Goal: Task Accomplishment & Management: Use online tool/utility

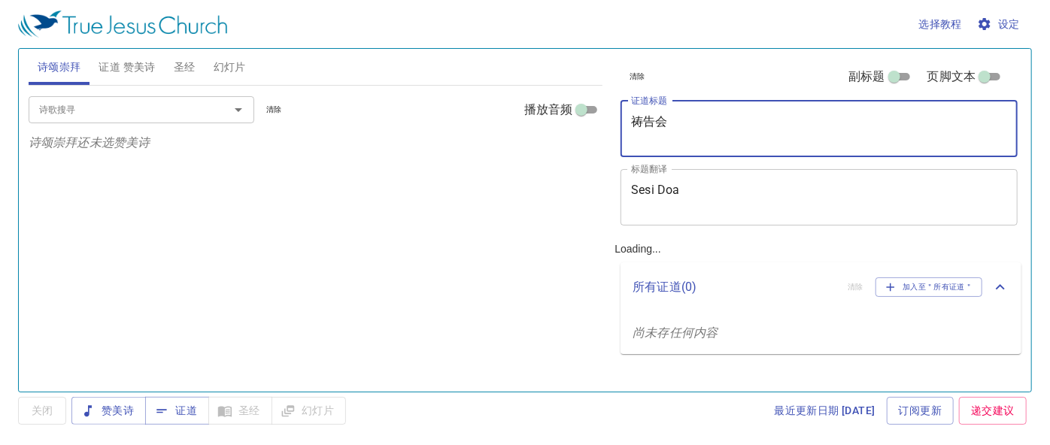
drag, startPoint x: 675, startPoint y: 117, endPoint x: 645, endPoint y: 117, distance: 29.3
click at [645, 117] on textarea "祷告会" at bounding box center [819, 128] width 376 height 29
type textarea "祷"
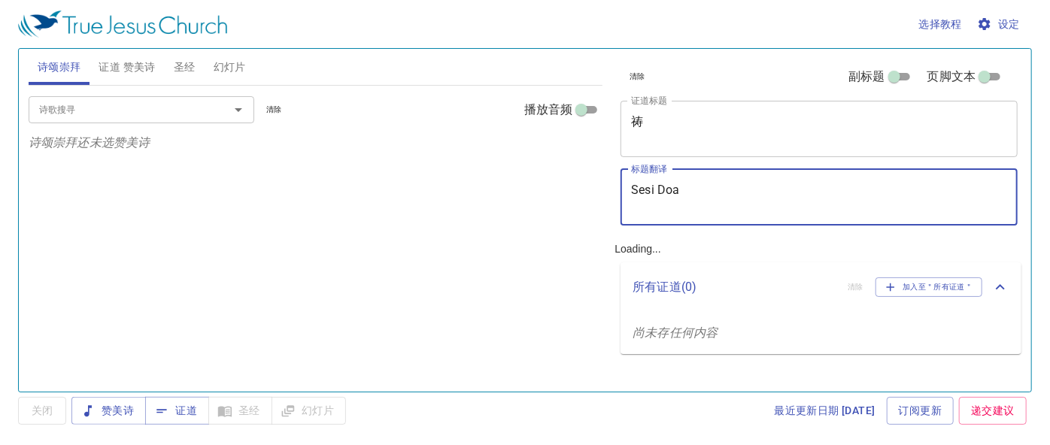
drag, startPoint x: 663, startPoint y: 190, endPoint x: 581, endPoint y: 192, distance: 82.0
click at [581, 192] on div "诗颂崇拜 证道 赞美诗 圣经 幻灯片 诗歌搜寻 诗歌搜寻 清除 播放音频 诗颂崇拜还未选赞美诗 诗歌搜寻 诗歌搜寻 清除 播放音频 证道还未选赞美诗 创世记 …" at bounding box center [525, 214] width 1005 height 343
click at [659, 131] on textarea "祷" at bounding box center [819, 128] width 376 height 29
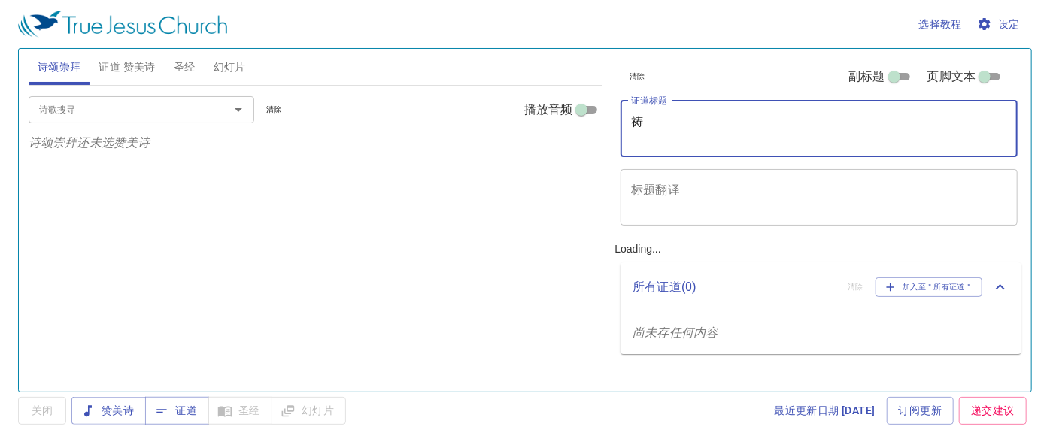
click at [654, 195] on textarea "标题翻译" at bounding box center [819, 197] width 376 height 29
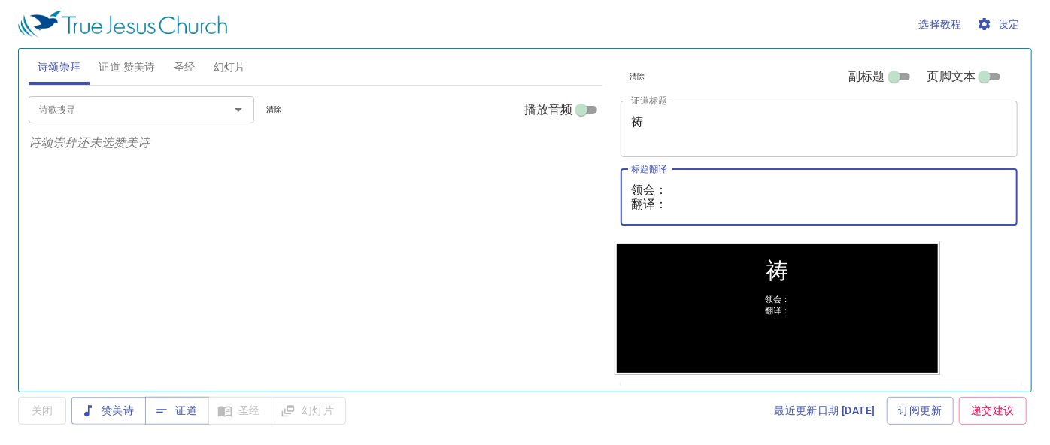
click at [667, 184] on textarea "领会： 翻译：" at bounding box center [819, 197] width 376 height 29
paste textarea "麦殷敬弟兄 Saudara Alvis Mak"
click at [685, 202] on textarea "领会：麦殷敬弟兄 Saudara Alvis Mak 翻译：" at bounding box center [819, 197] width 376 height 29
paste textarea "李晶莹姊妹 Saudari Lee Jing Ying"
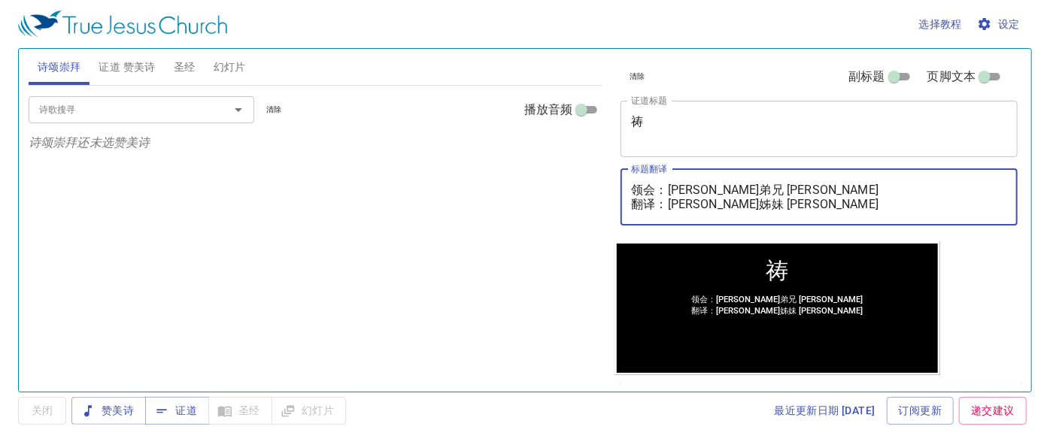
type textarea "领会：[PERSON_NAME]弟兄 [PERSON_NAME] 翻译：[PERSON_NAME]姊妹 Saudari [PERSON_NAME] [PERS…"
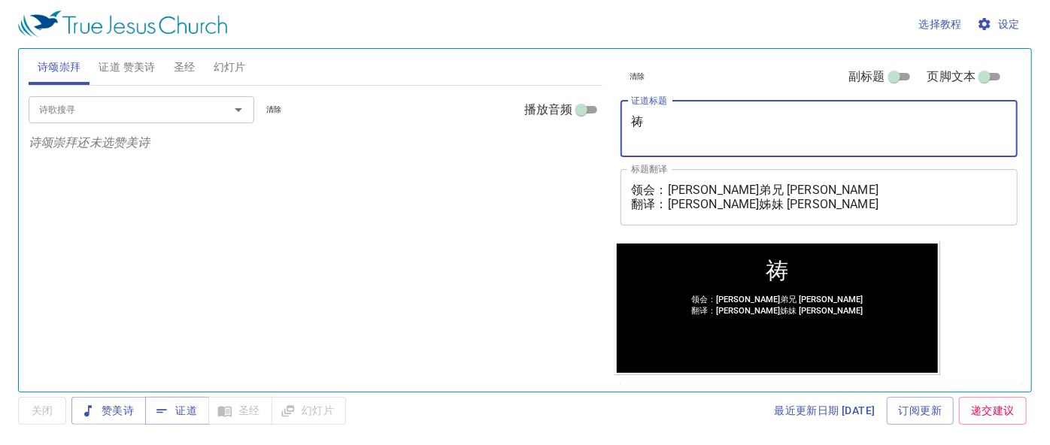
click at [656, 126] on textarea "祷" at bounding box center [819, 128] width 376 height 29
click at [653, 132] on textarea "祷" at bounding box center [819, 128] width 376 height 29
type textarea "祷 S"
click at [120, 64] on span "证道 赞美诗" at bounding box center [127, 67] width 56 height 19
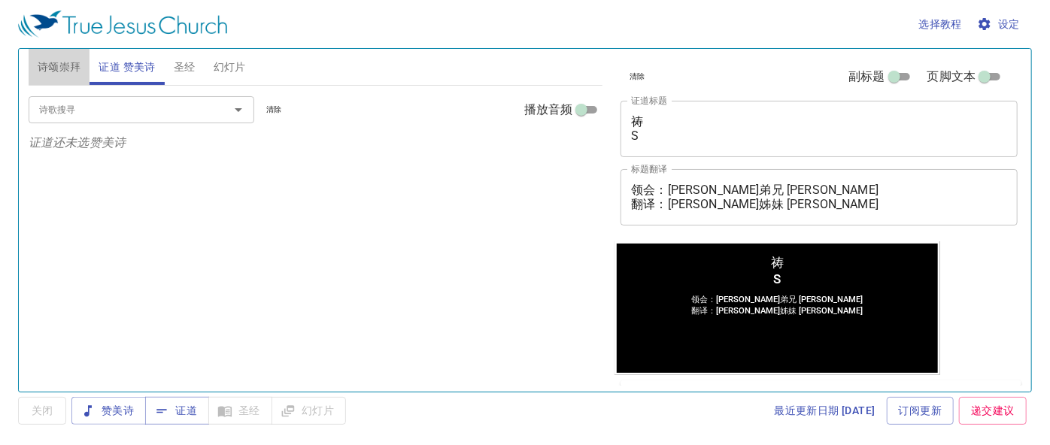
click at [58, 68] on span "诗颂崇拜" at bounding box center [60, 67] width 44 height 19
click at [229, 61] on span "幻灯片" at bounding box center [230, 67] width 32 height 19
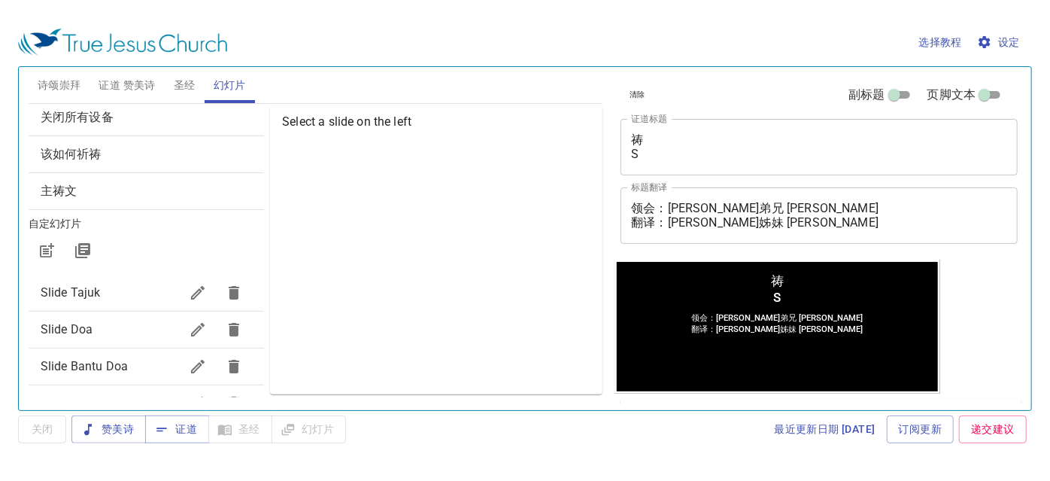
scroll to position [68, 0]
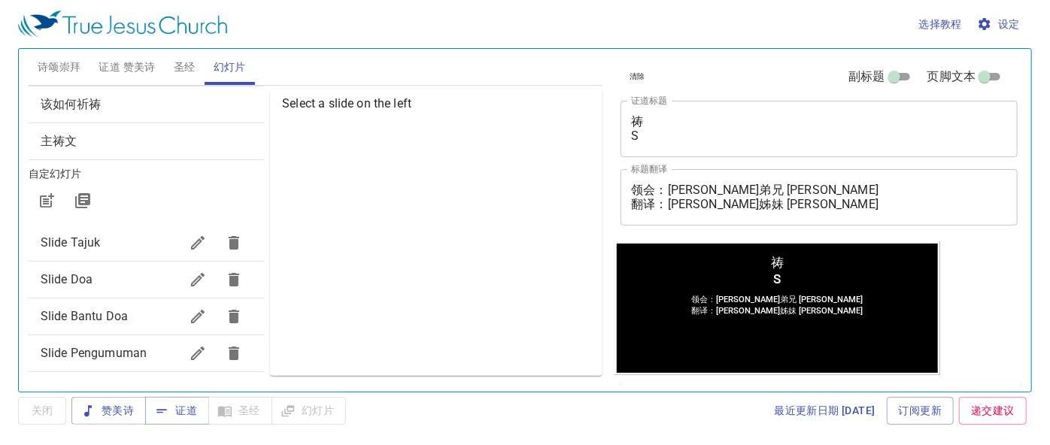
click at [60, 275] on span "Slide Doa" at bounding box center [67, 279] width 52 height 14
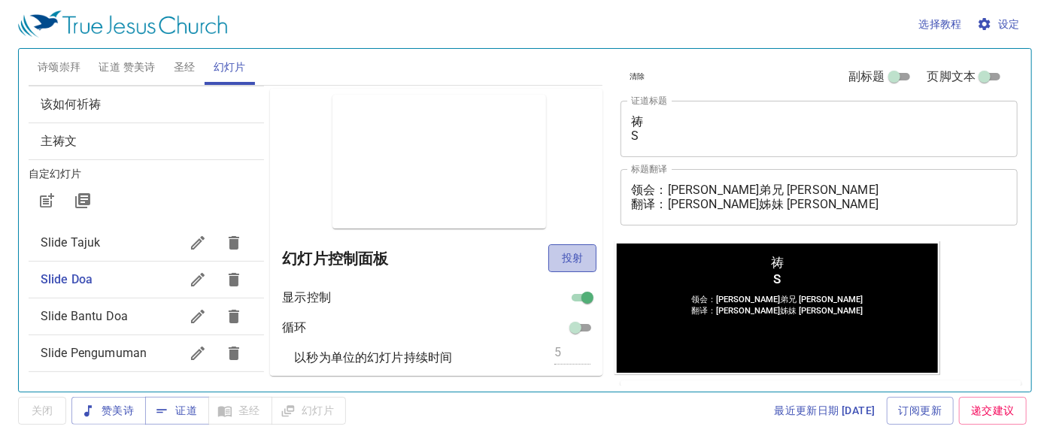
click at [560, 253] on span "投射" at bounding box center [572, 258] width 24 height 19
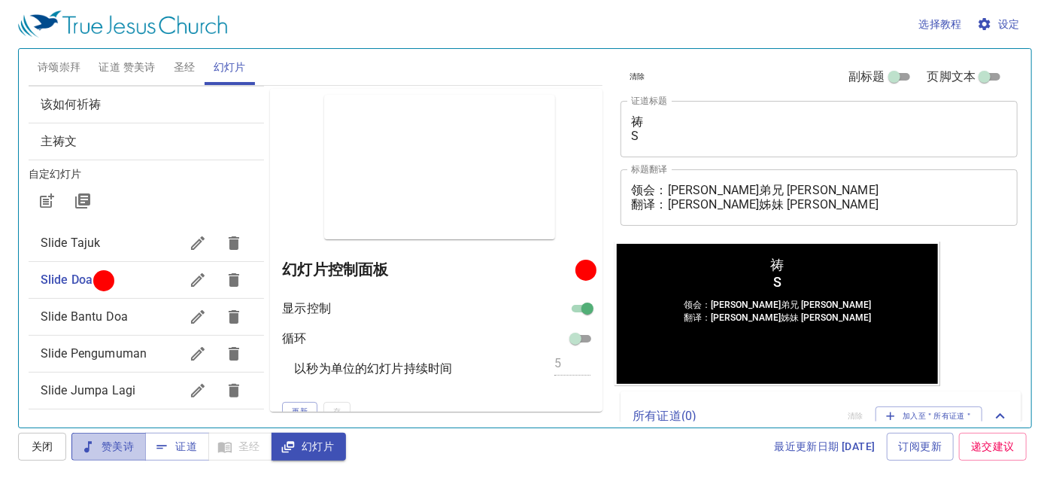
click at [97, 445] on span "赞美诗" at bounding box center [108, 446] width 50 height 19
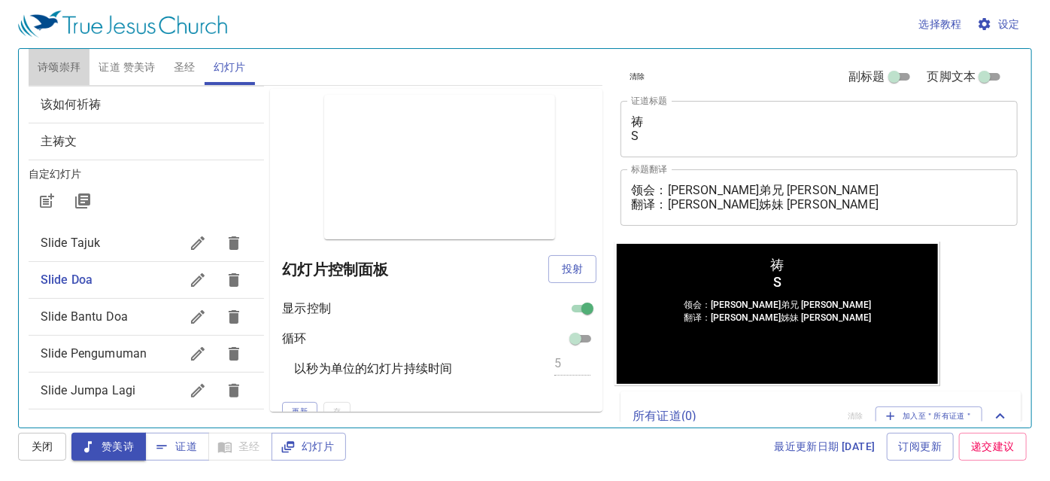
click at [55, 70] on span "诗颂崇拜" at bounding box center [60, 67] width 44 height 19
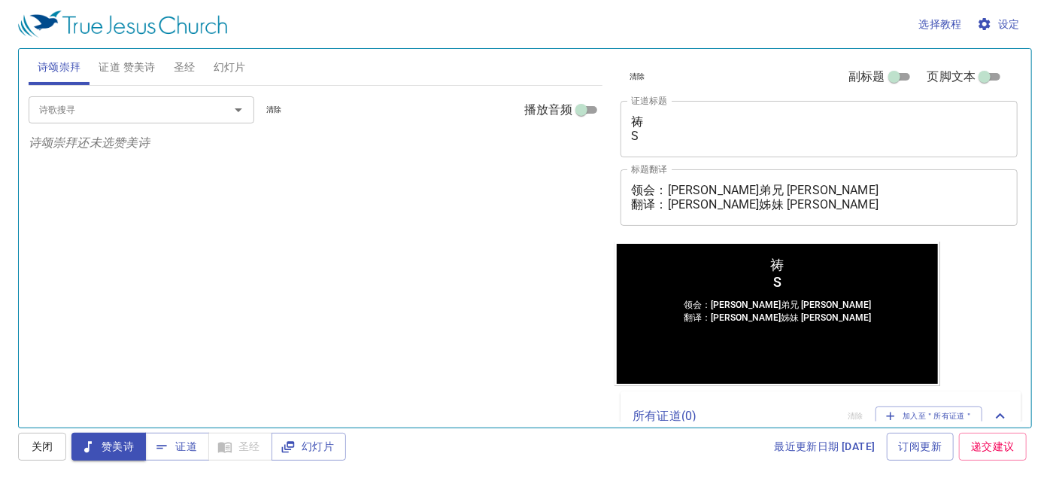
click at [118, 102] on input "诗歌搜寻" at bounding box center [119, 109] width 172 height 17
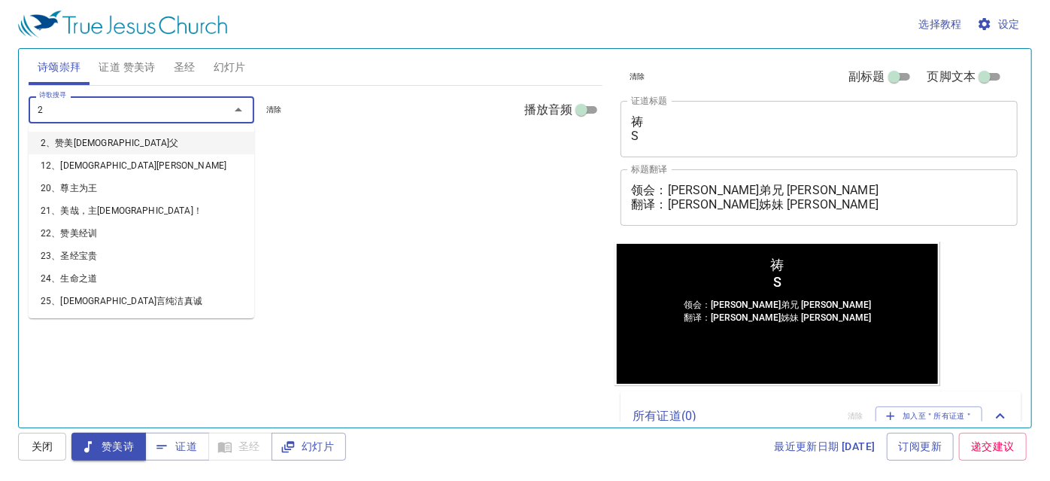
type input "20"
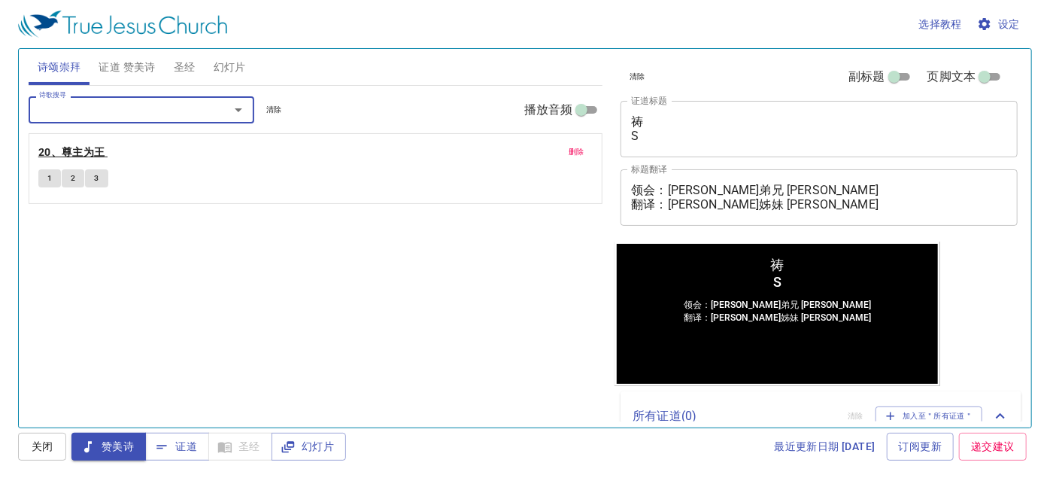
click at [99, 147] on b "20、尊主为王" at bounding box center [71, 152] width 67 height 19
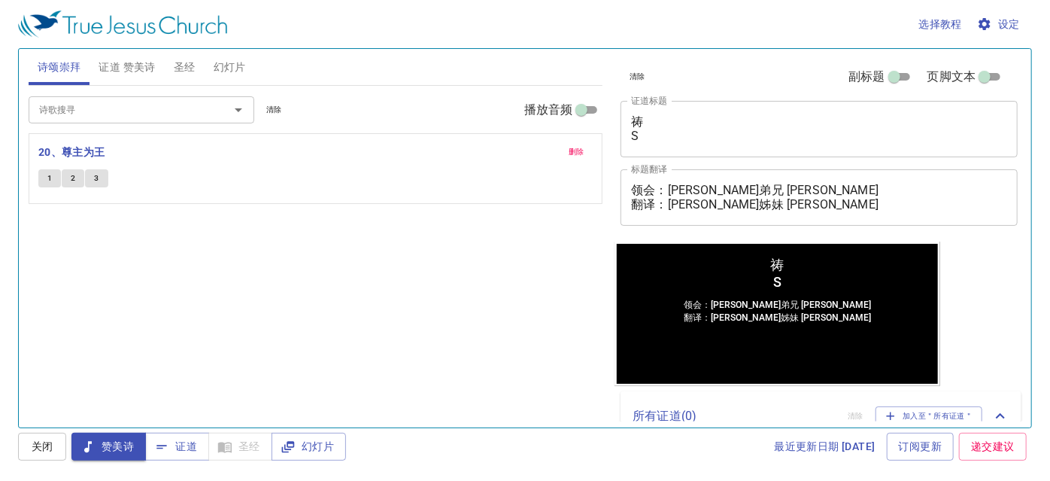
click at [240, 66] on span "幻灯片" at bounding box center [230, 67] width 32 height 19
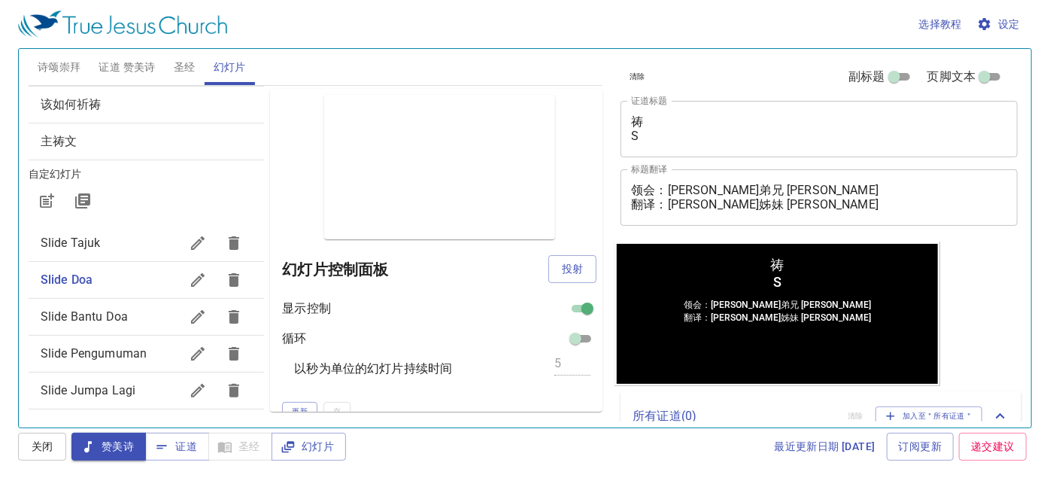
click at [114, 353] on span "Slide Pengumuman" at bounding box center [94, 353] width 106 height 14
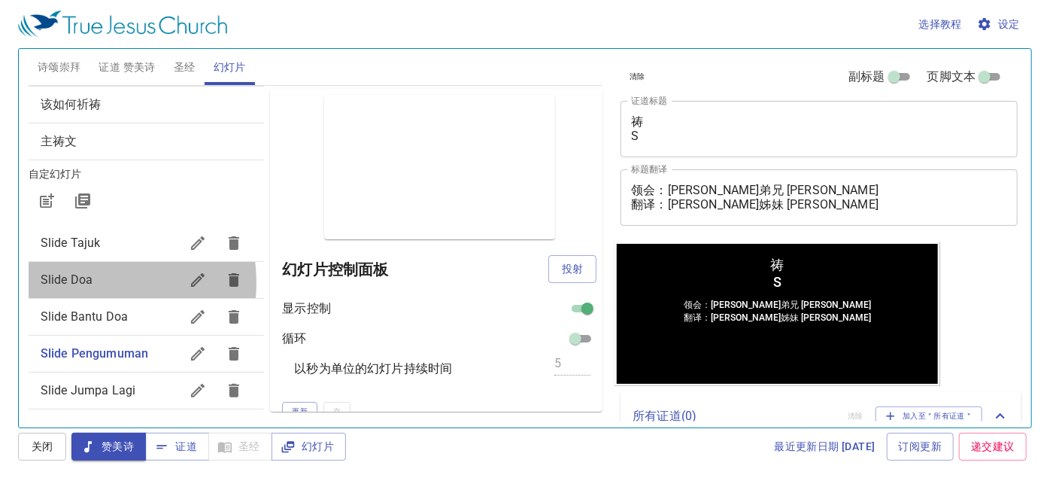
click at [80, 281] on span "Slide Doa" at bounding box center [67, 279] width 52 height 14
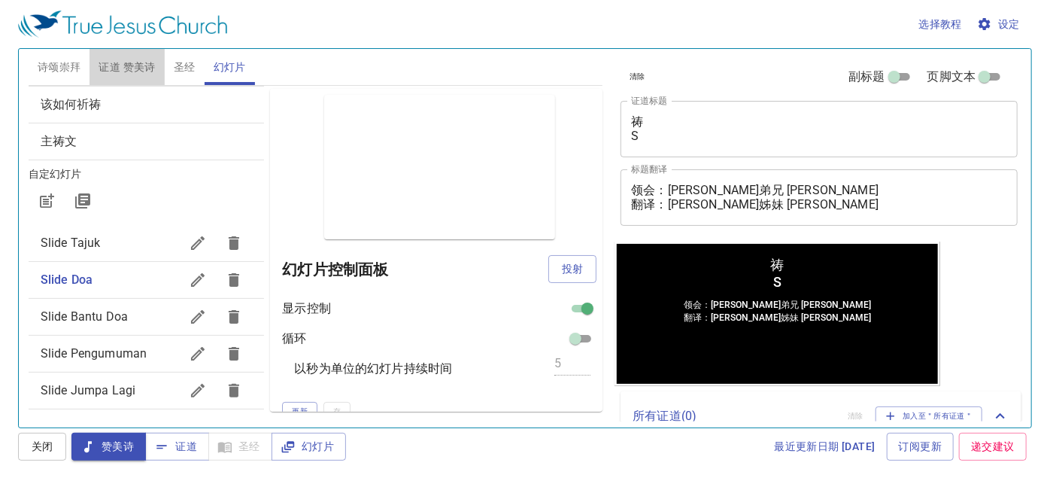
click at [116, 68] on span "证道 赞美诗" at bounding box center [127, 67] width 56 height 19
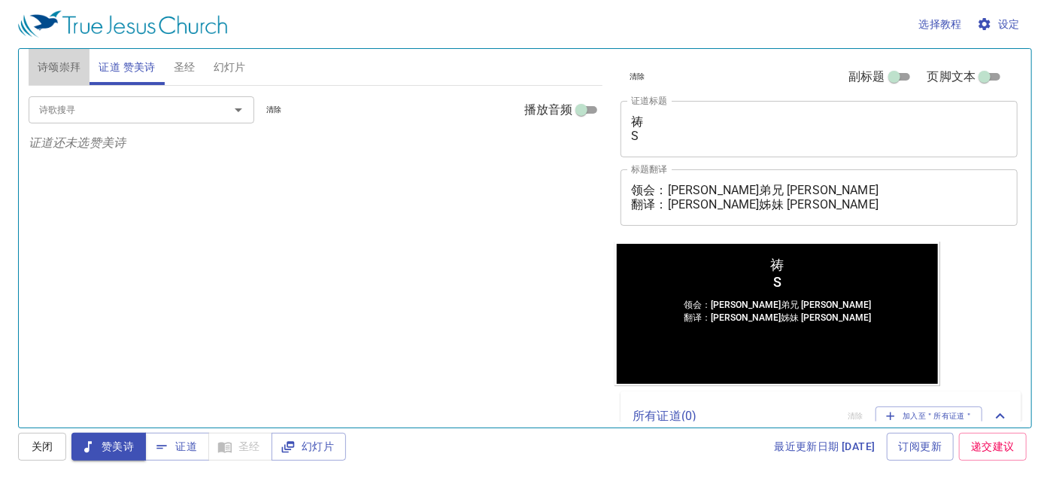
click at [56, 62] on span "诗颂崇拜" at bounding box center [60, 67] width 44 height 19
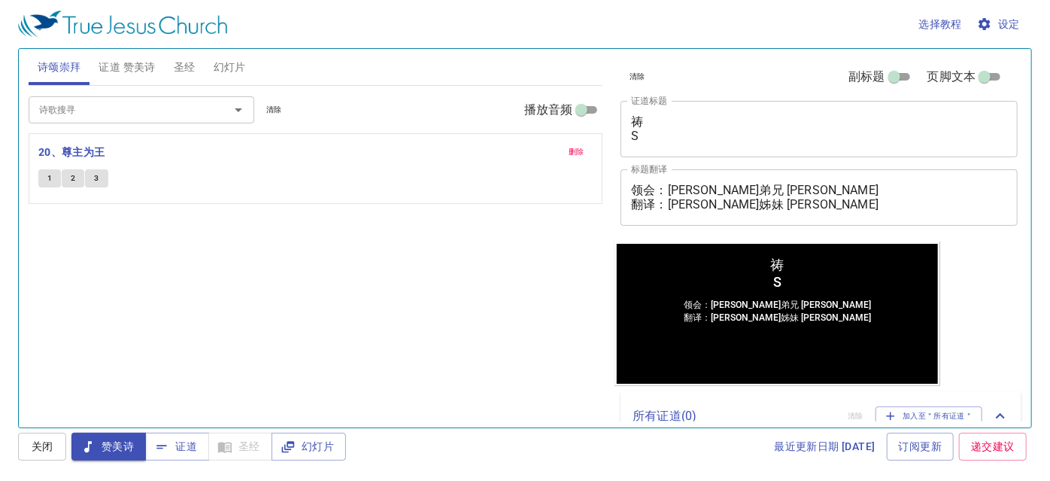
click at [68, 116] on input "诗歌搜寻" at bounding box center [119, 109] width 172 height 17
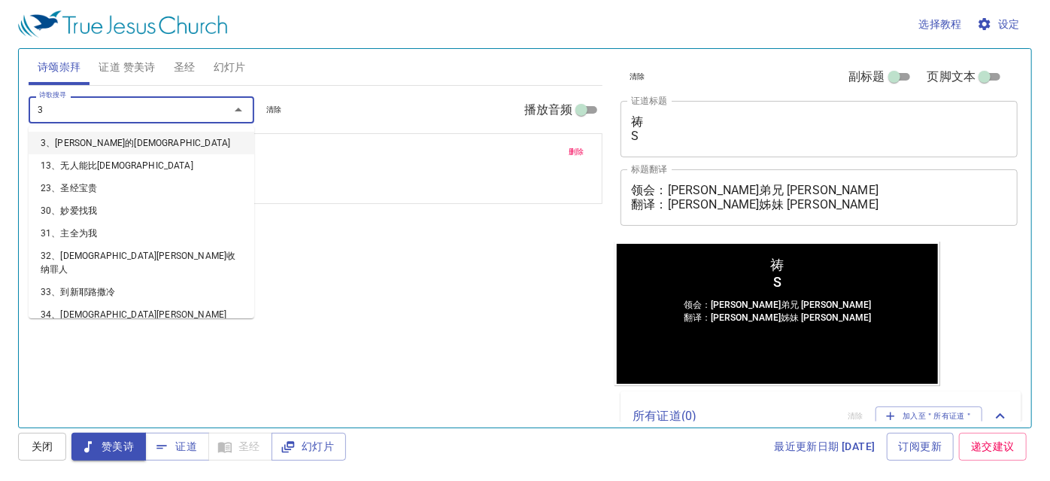
type input "35"
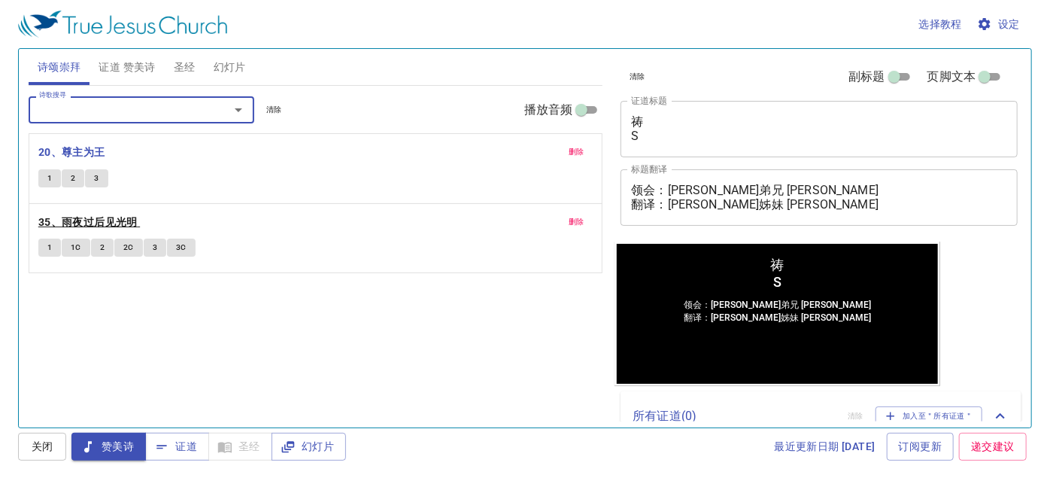
click at [101, 214] on b "35、雨夜过后见光明" at bounding box center [87, 222] width 99 height 19
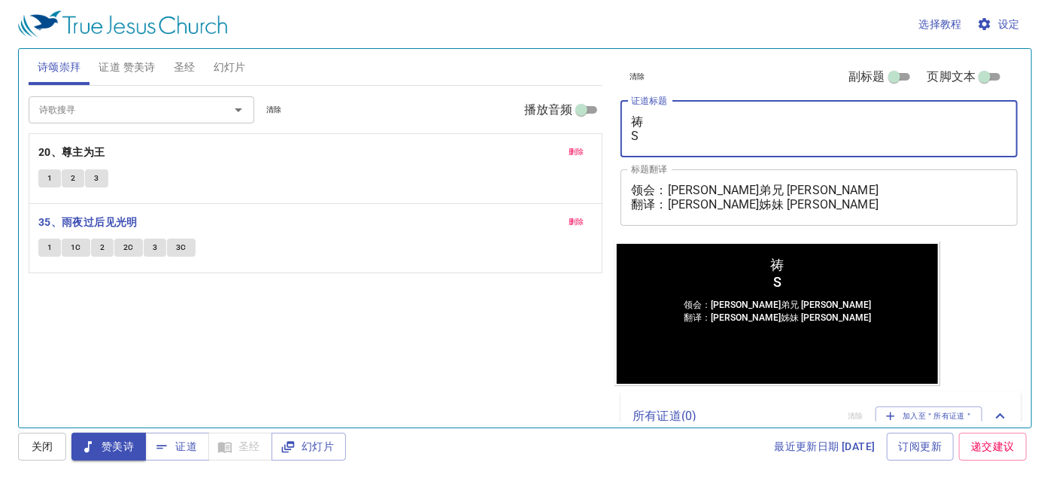
click at [651, 121] on textarea "祷 S" at bounding box center [819, 128] width 376 height 29
click at [645, 115] on textarea "祷太监 S" at bounding box center [819, 128] width 376 height 29
click at [659, 120] on textarea "太监 S" at bounding box center [819, 128] width 376 height 29
click at [646, 137] on textarea "太监领受恩典 S" at bounding box center [819, 128] width 376 height 29
type textarea "太监领受恩典 Si"
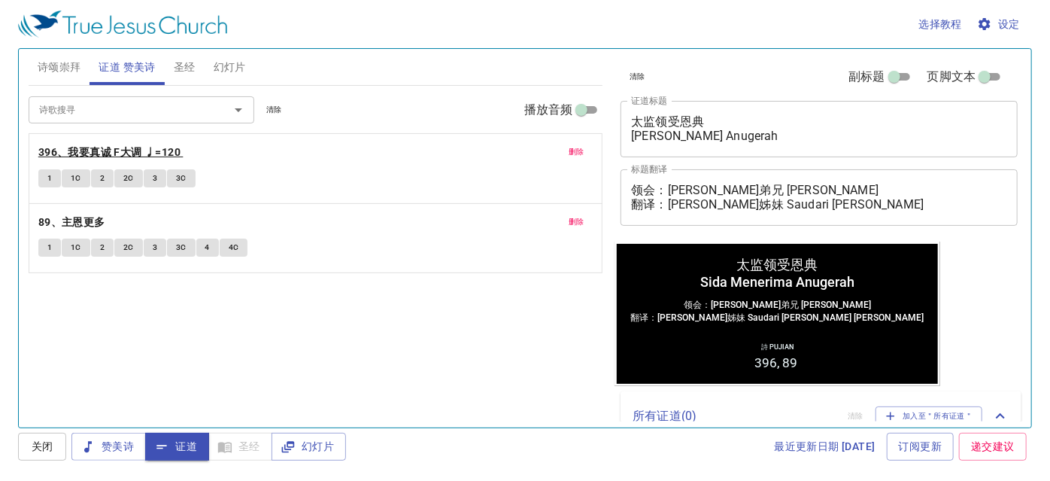
click at [69, 149] on b "396、我要真诚 F大调 ♩=120" at bounding box center [109, 152] width 142 height 19
click at [46, 178] on button "1" at bounding box center [49, 178] width 23 height 18
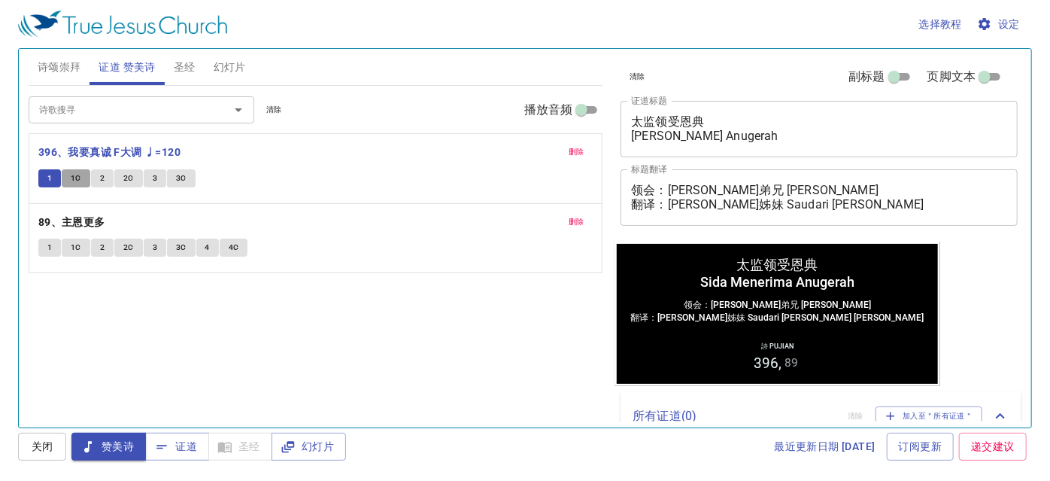
click at [78, 179] on span "1C" at bounding box center [76, 179] width 11 height 14
click at [95, 174] on button "2" at bounding box center [102, 178] width 23 height 18
click at [130, 177] on span "2C" at bounding box center [128, 179] width 11 height 14
click at [153, 178] on span "3" at bounding box center [155, 179] width 5 height 14
click at [176, 175] on span "3C" at bounding box center [181, 179] width 11 height 14
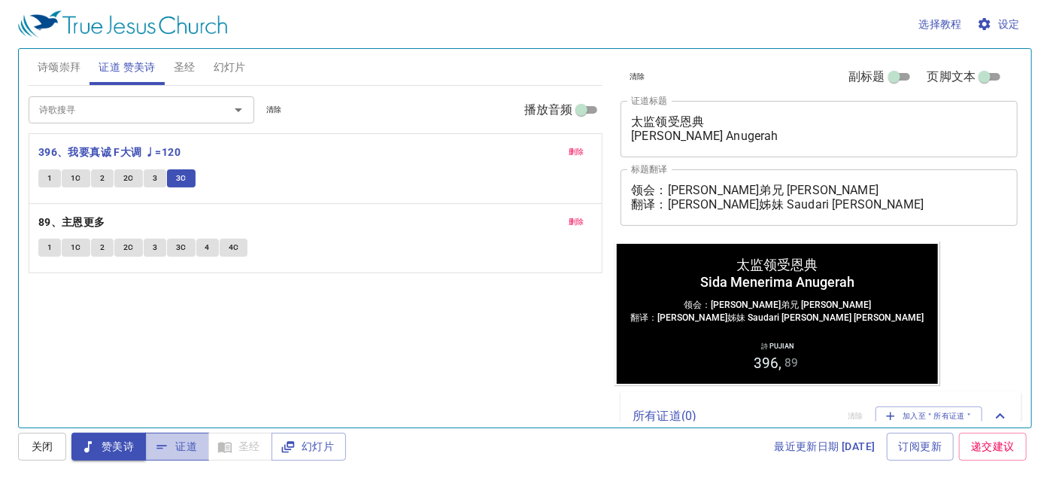
click at [172, 439] on span "证道" at bounding box center [177, 446] width 40 height 19
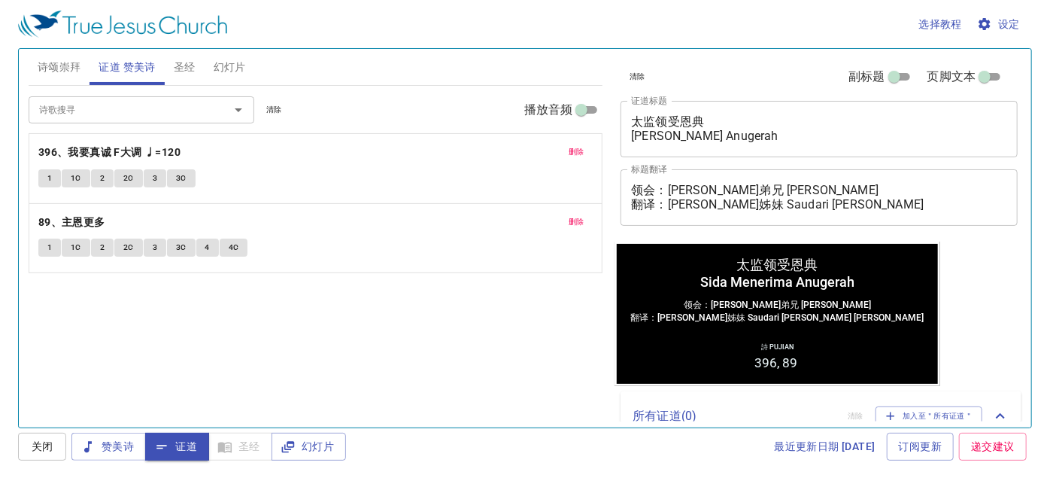
click at [233, 69] on span "幻灯片" at bounding box center [230, 67] width 32 height 19
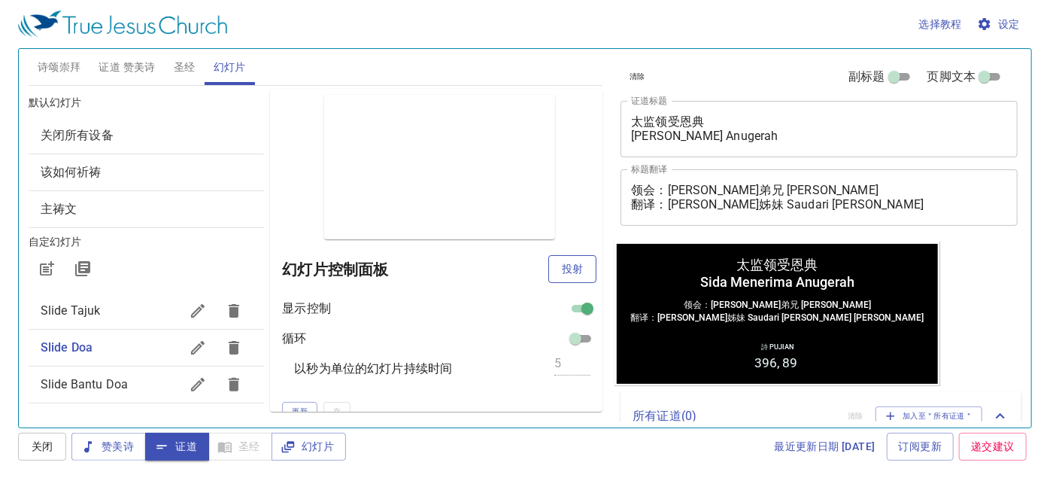
click at [564, 263] on span "投射" at bounding box center [572, 269] width 24 height 19
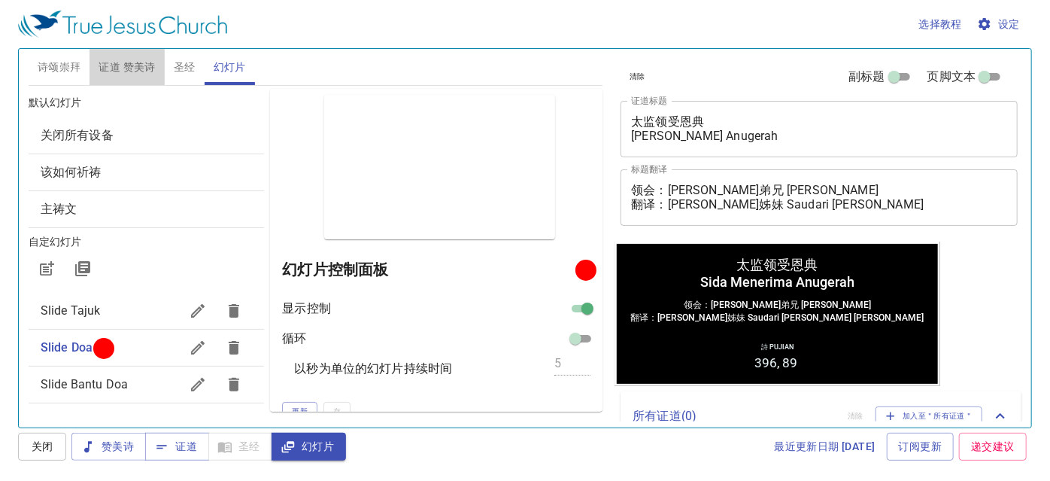
click at [148, 68] on span "证道 赞美诗" at bounding box center [127, 67] width 56 height 19
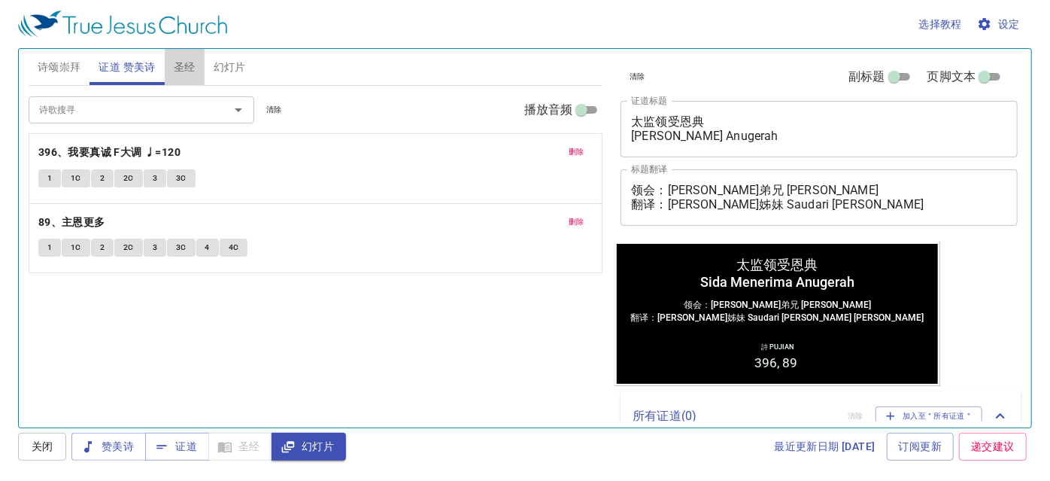
click at [180, 68] on span "圣经" at bounding box center [185, 67] width 22 height 19
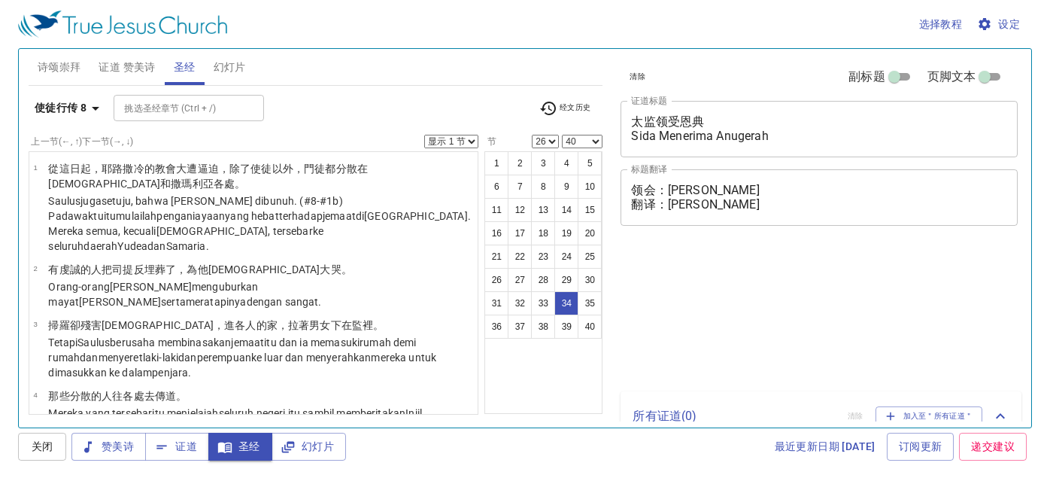
select select "26"
select select "40"
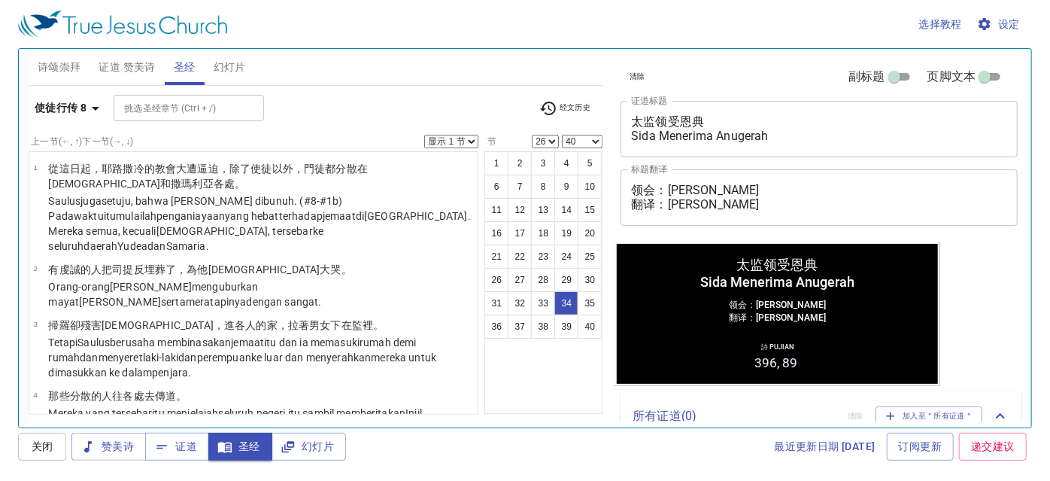
scroll to position [1994, 0]
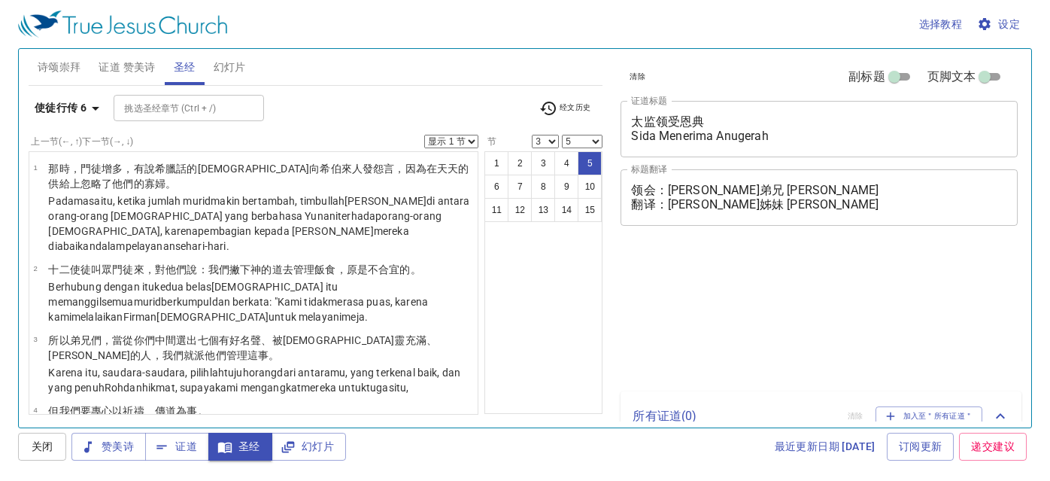
select select "3"
select select "5"
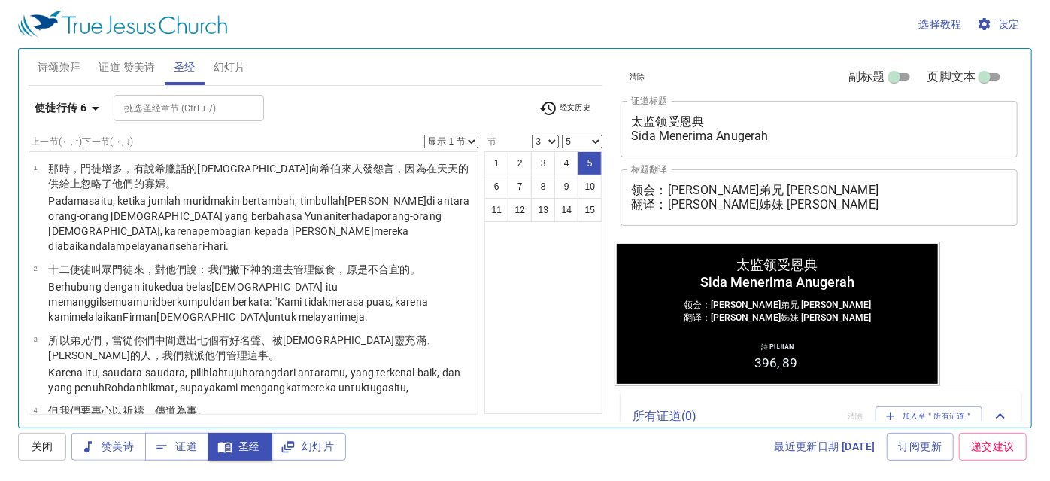
scroll to position [205, 0]
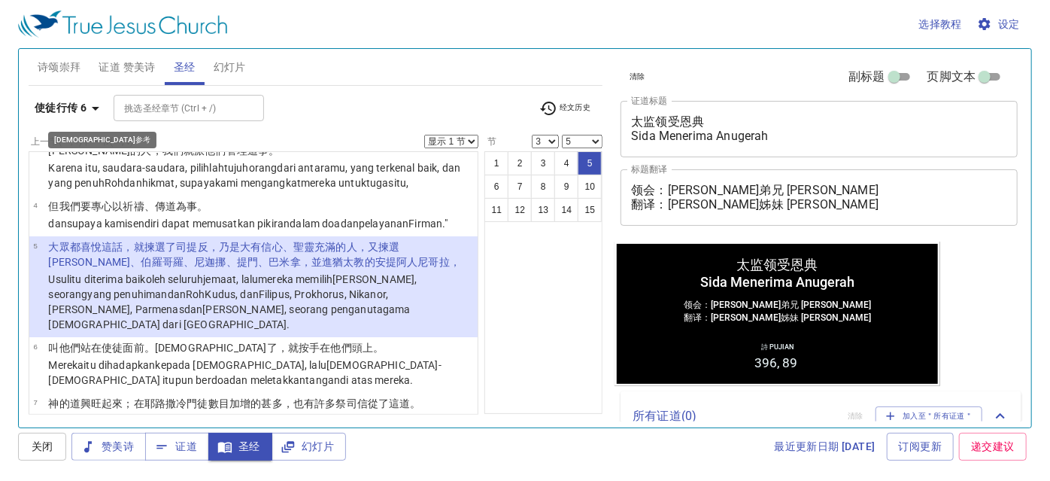
click at [98, 111] on icon "button" at bounding box center [96, 108] width 18 height 18
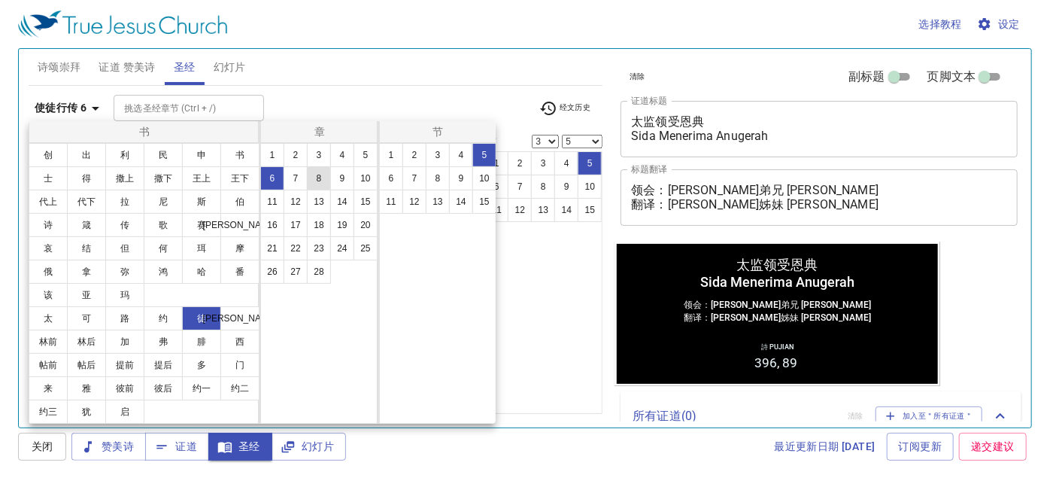
click at [313, 178] on button "8" at bounding box center [319, 178] width 24 height 24
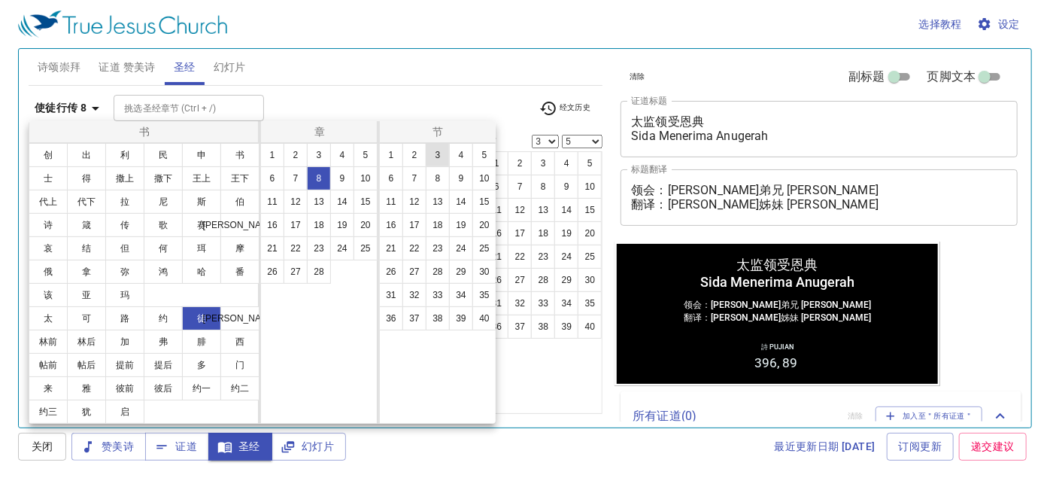
scroll to position [0, 0]
click at [387, 289] on ul "1 2 3 4 5 6 7 8 9 10 11 12 13 14 15 16 17 18 19 20 21 22 23 24 25 26 27 28 29 3…" at bounding box center [438, 237] width 117 height 187
click at [384, 270] on button "26" at bounding box center [391, 272] width 24 height 24
select select "26"
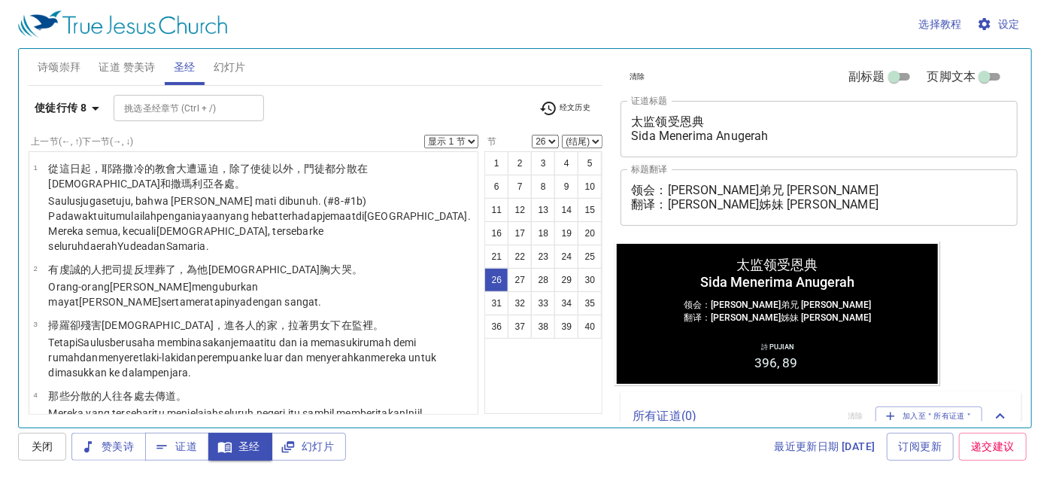
scroll to position [1429, 0]
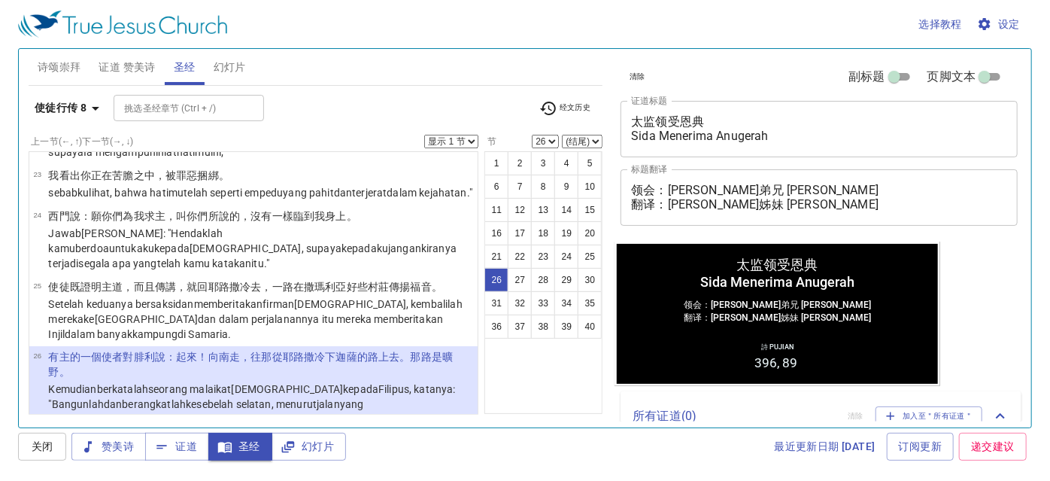
click at [594, 138] on select "(结尾) 27 28 29 30 31 32 33 34 35 36 37 38 39 40" at bounding box center [582, 142] width 41 height 14
select select "29"
click at [563, 135] on select "(结尾) 27 28 29 30 31 32 33 34 35 36 37 38 39 40" at bounding box center [582, 142] width 41 height 14
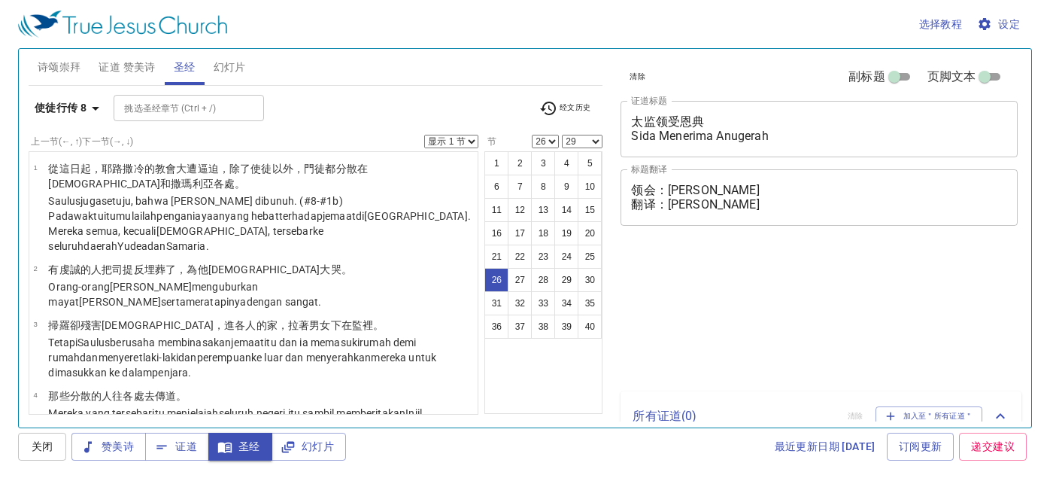
select select "26"
select select "29"
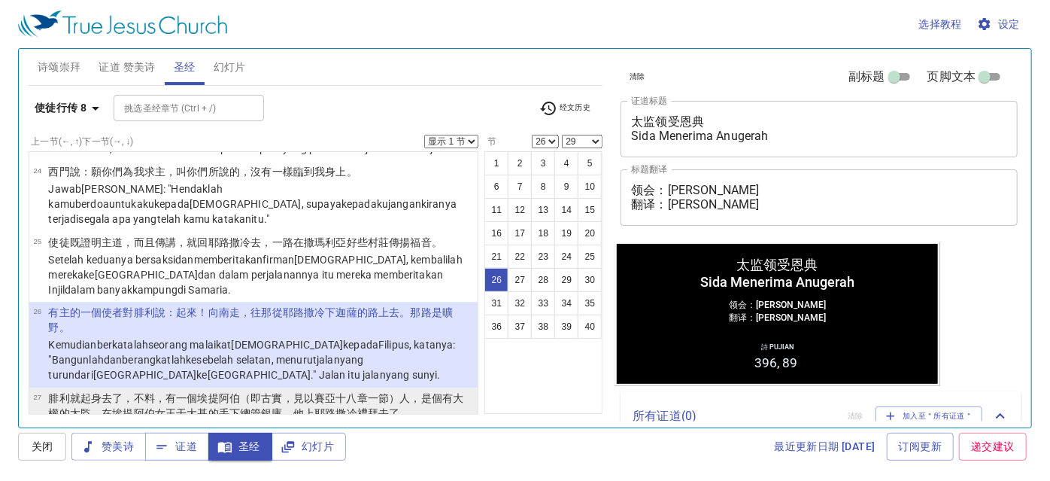
scroll to position [1498, 0]
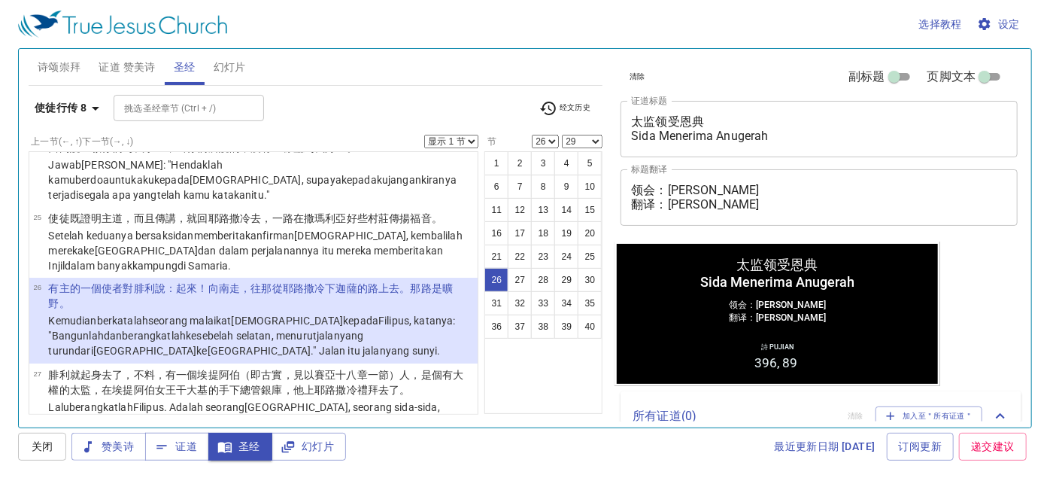
click at [314, 139] on div "上一节 (←, ↑) 下一节 (→, ↓) 显示 1 节 显示 2 节 显示 3 节 显示 4 节 显示 5 节" at bounding box center [254, 142] width 451 height 14
click at [67, 111] on b "使徒行传 8" at bounding box center [61, 108] width 52 height 19
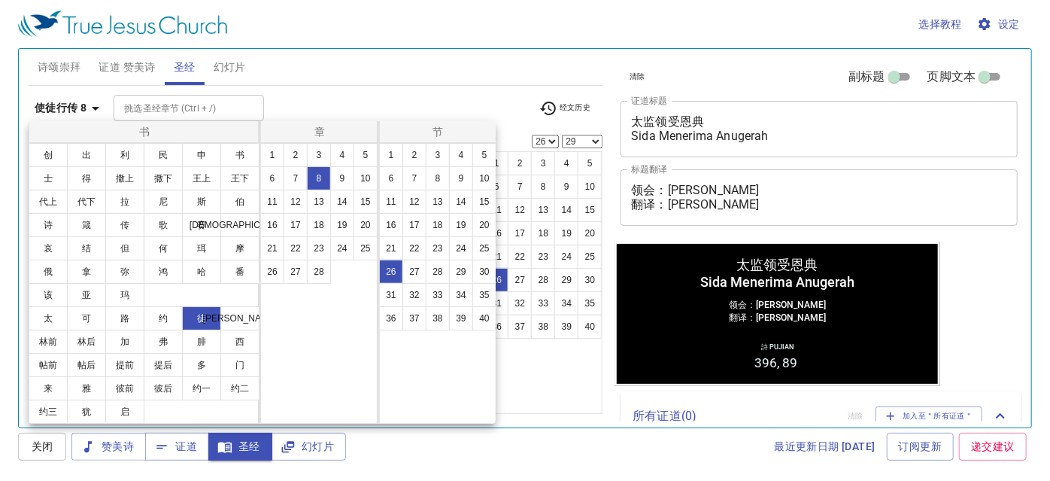
click at [305, 318] on div "1 2 3 4 5 6 7 8 9 10 11 12 13 14 15 16 17 18 19 20 21 22 23 24 25 26 27 28" at bounding box center [319, 283] width 118 height 281
click at [60, 227] on button "诗" at bounding box center [48, 225] width 39 height 24
select select "1"
select select
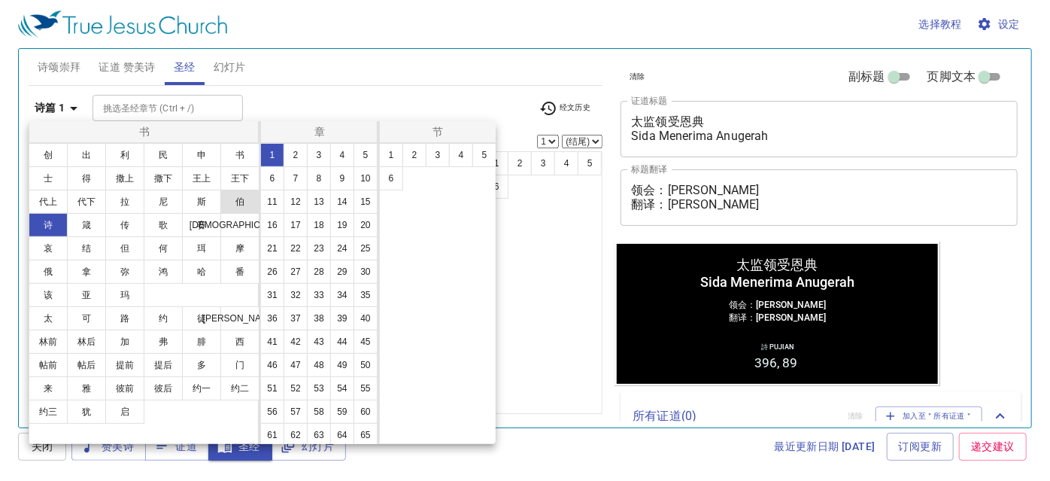
scroll to position [0, 0]
click at [284, 330] on button "37" at bounding box center [296, 318] width 24 height 24
select select "26"
select select "29"
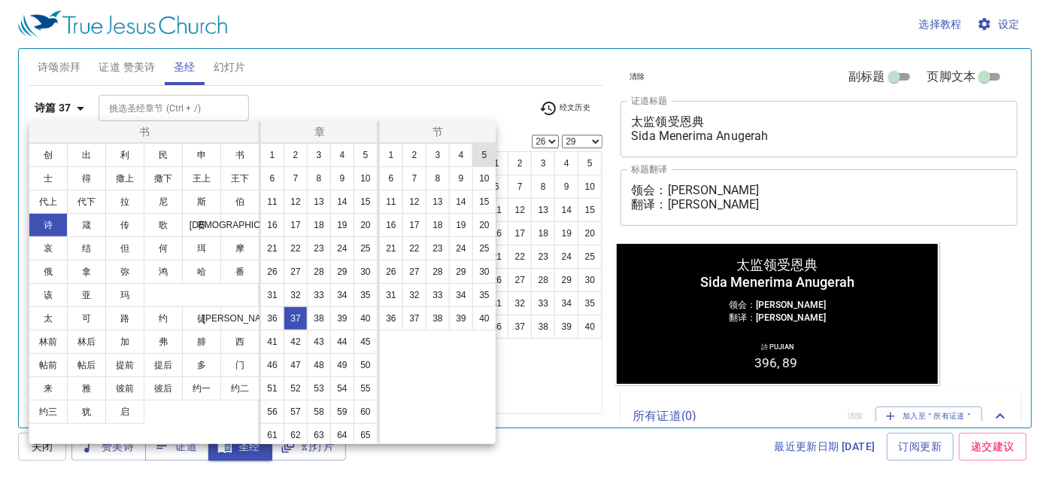
click at [488, 146] on button "5" at bounding box center [484, 155] width 24 height 24
select select "5"
select select
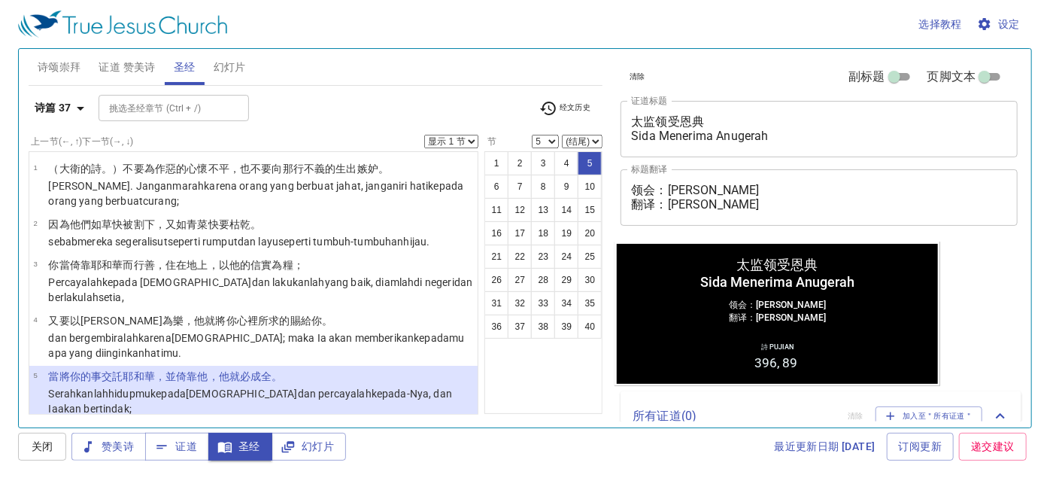
scroll to position [110, 0]
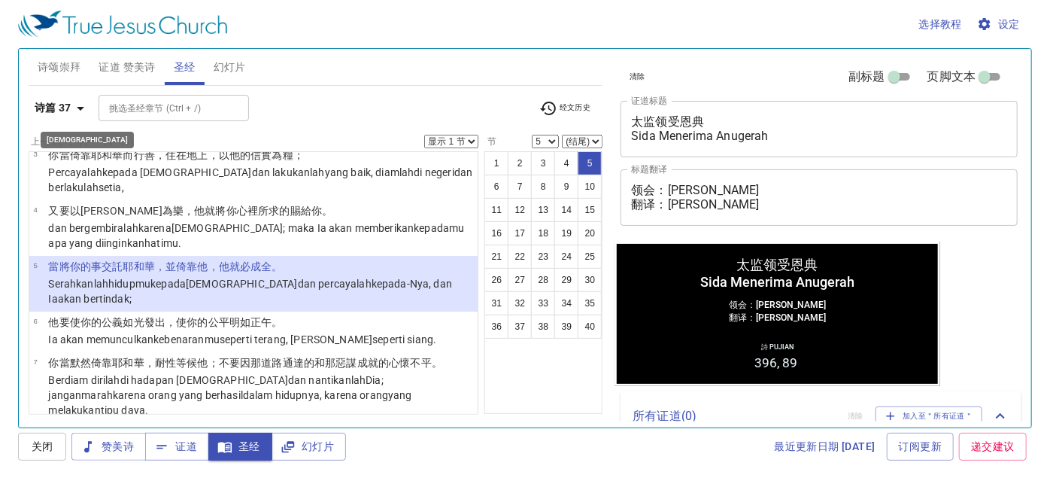
click at [64, 107] on b "诗篇 37" at bounding box center [53, 108] width 37 height 19
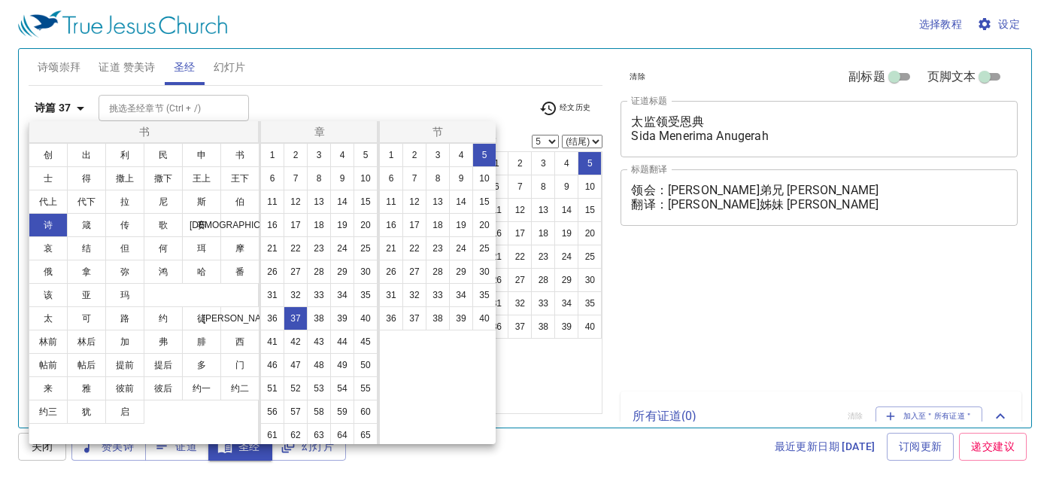
select select "5"
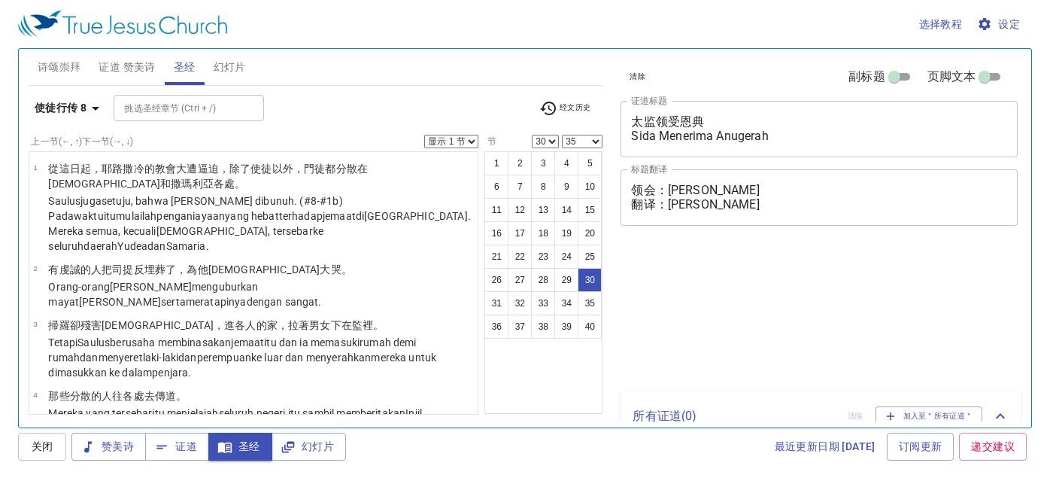
select select "30"
select select "35"
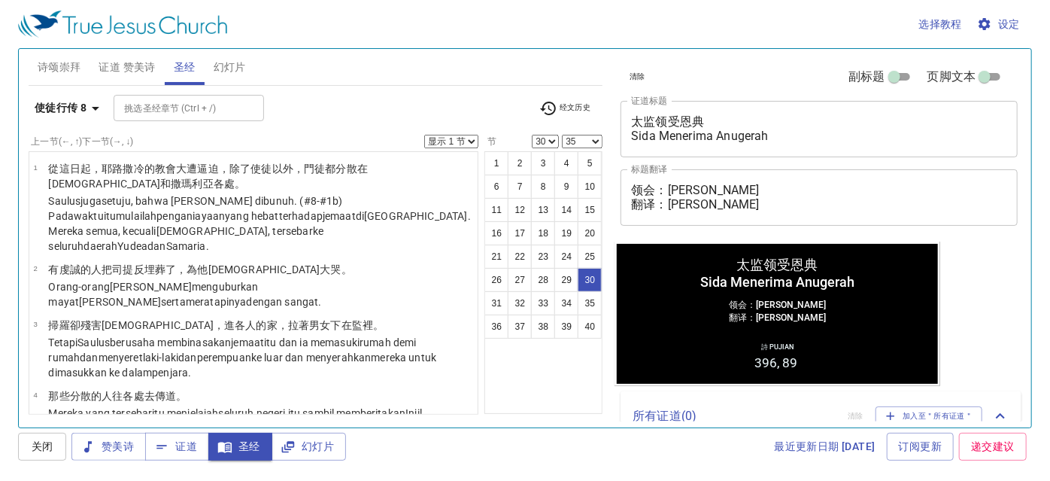
scroll to position [1683, 0]
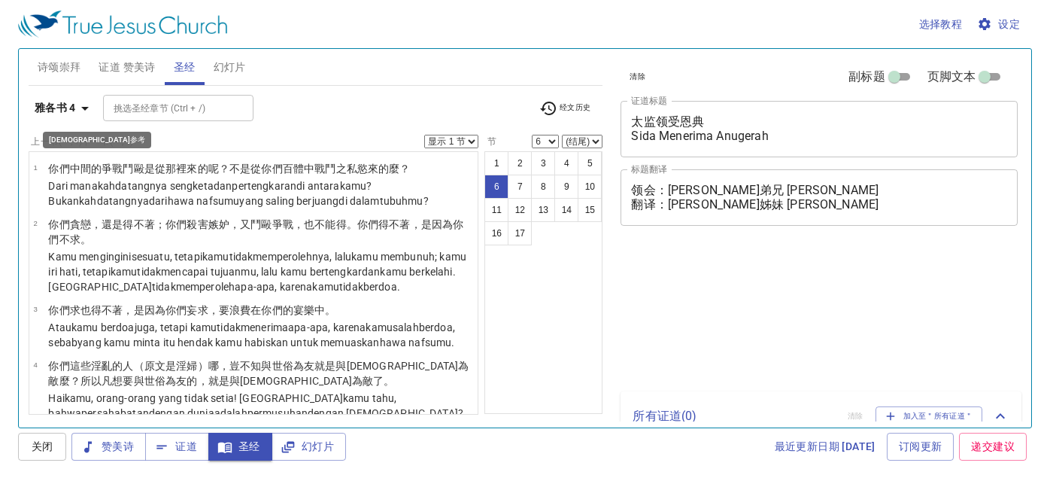
select select "6"
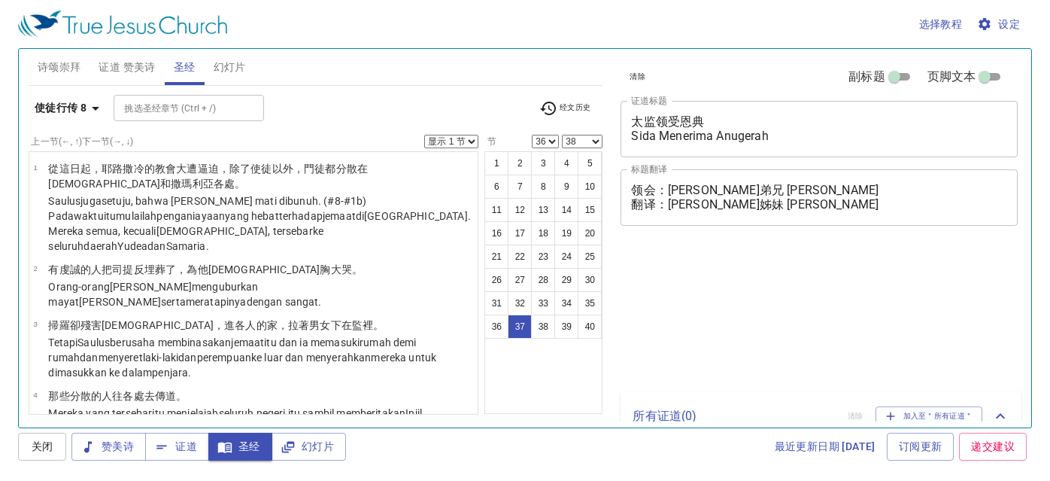
select select "36"
select select "38"
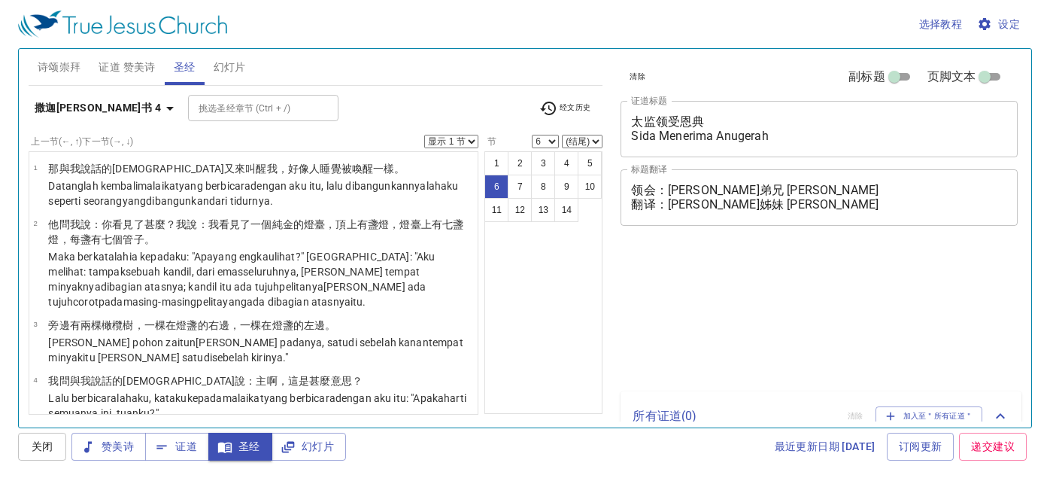
select select "6"
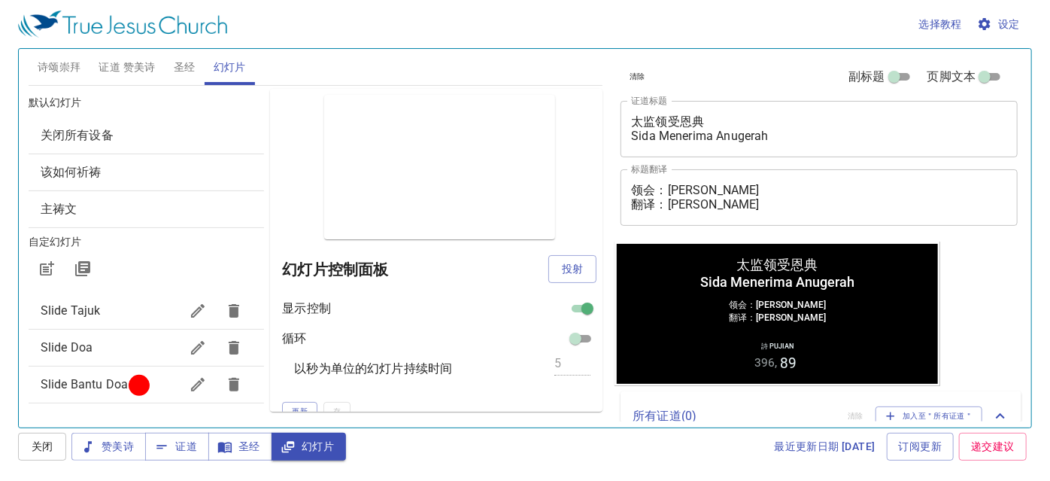
scroll to position [68, 0]
